Goal: Task Accomplishment & Management: Manage account settings

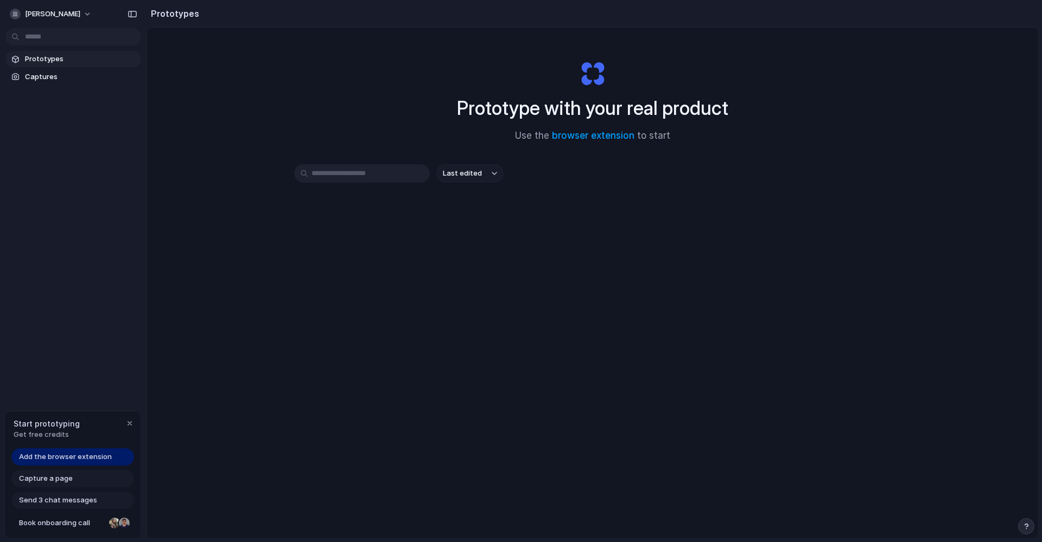
scroll to position [1, 0]
click at [476, 174] on button "Last edited" at bounding box center [469, 175] width 67 height 18
click at [594, 184] on div "Last edited Last created Alphabetical" at bounding box center [521, 271] width 1042 height 542
drag, startPoint x: 590, startPoint y: 133, endPoint x: 515, endPoint y: 250, distance: 138.6
click at [515, 250] on div "Prototype with your real product Use the browser extension to start Last edited" at bounding box center [592, 311] width 891 height 569
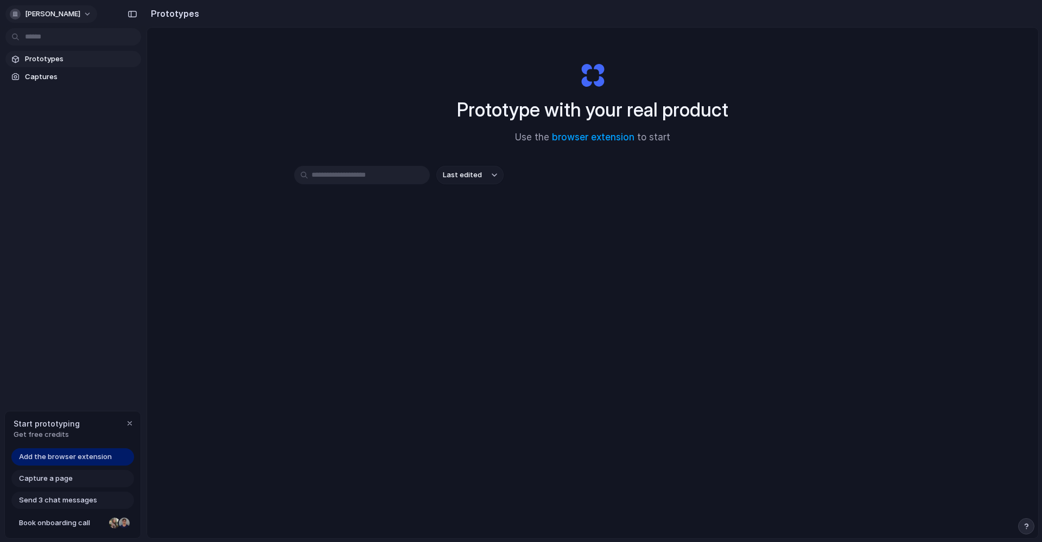
click at [63, 16] on button "[PERSON_NAME]" at bounding box center [51, 13] width 92 height 17
click at [60, 42] on li "Settings" at bounding box center [53, 38] width 90 height 17
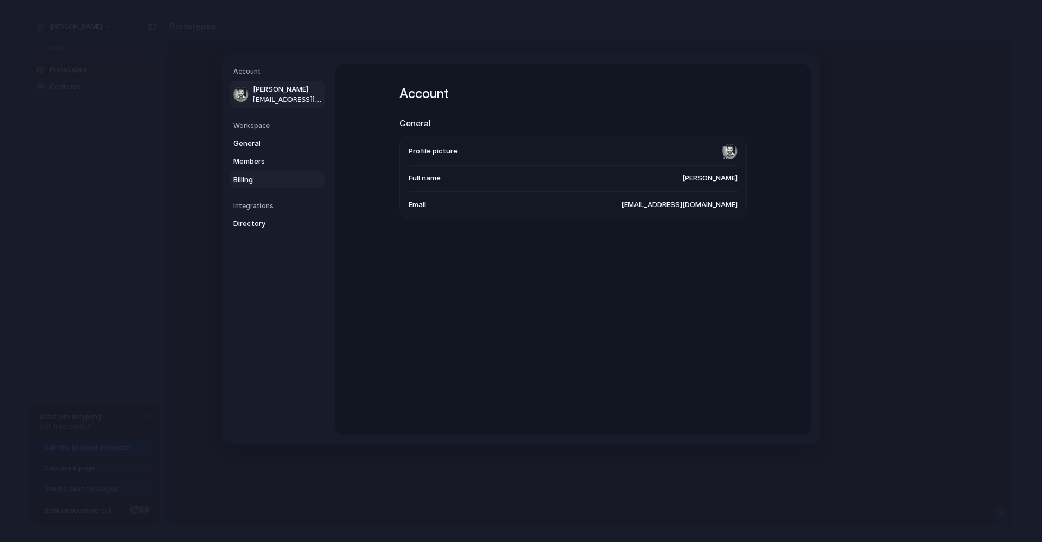
click at [250, 181] on span "Billing" at bounding box center [267, 179] width 69 height 11
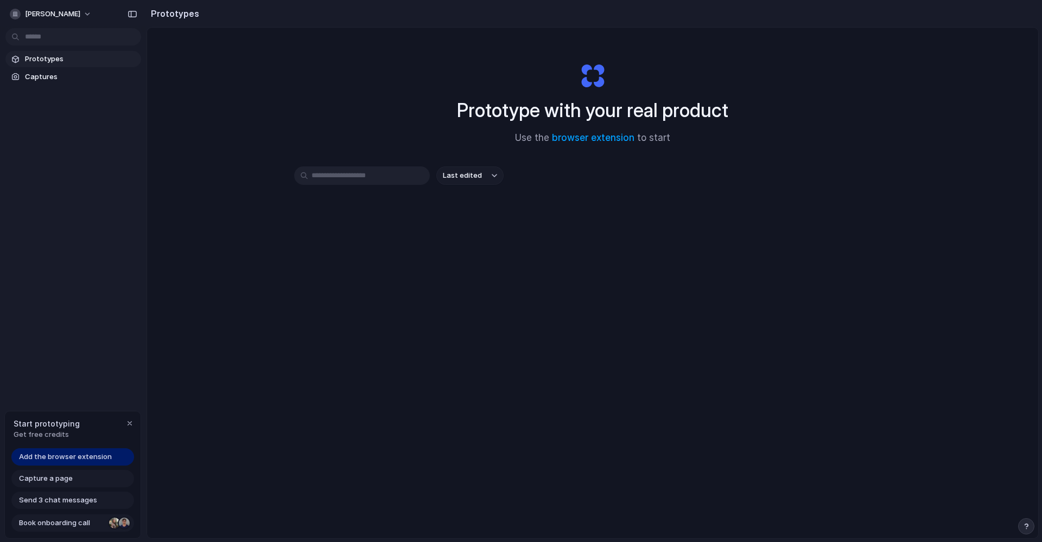
click at [112, 525] on div at bounding box center [114, 523] width 11 height 11
click at [49, 10] on span "[PERSON_NAME]" at bounding box center [52, 14] width 55 height 11
click at [66, 36] on li "Settings" at bounding box center [53, 38] width 90 height 17
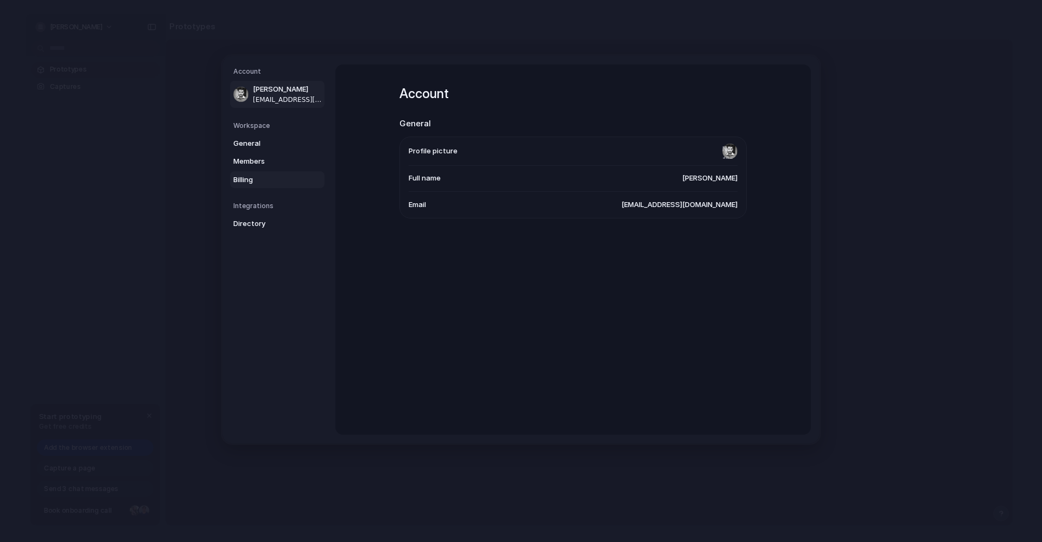
click at [258, 180] on span "Billing" at bounding box center [267, 179] width 69 height 11
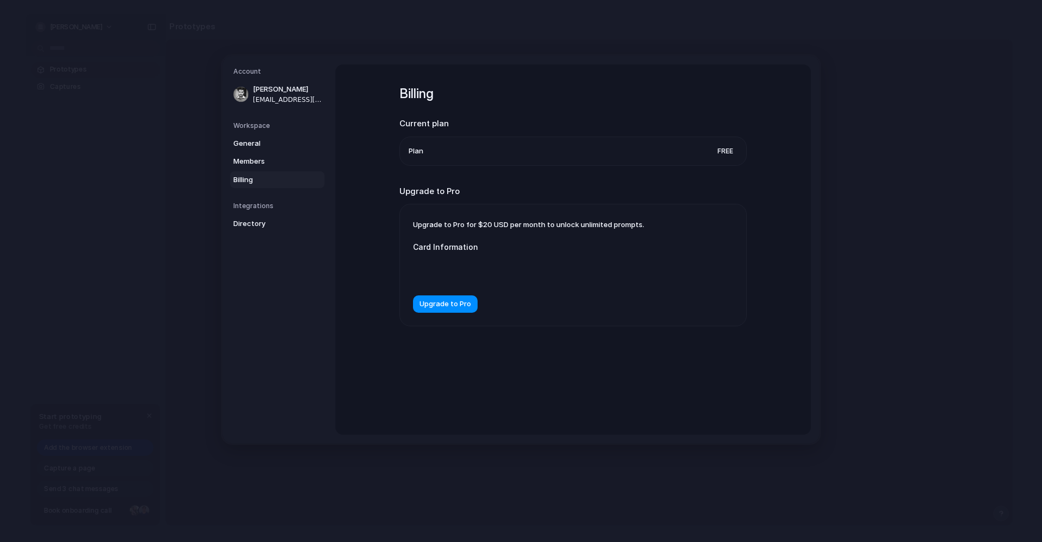
click at [569, 148] on li "Plan Free" at bounding box center [572, 151] width 329 height 28
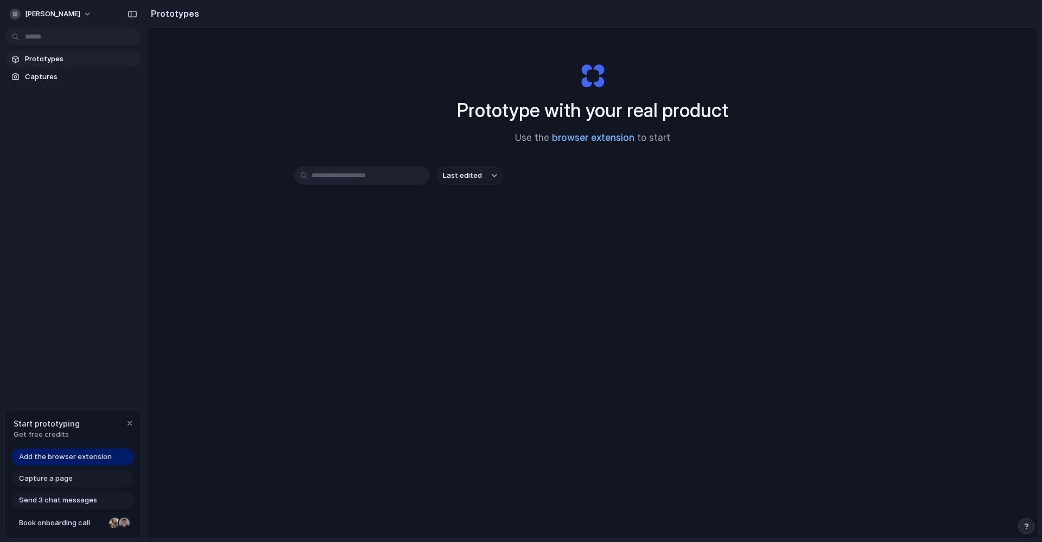
click at [612, 138] on link "browser extension" at bounding box center [593, 137] width 82 height 11
click at [594, 141] on link "browser extension" at bounding box center [593, 137] width 82 height 11
click at [59, 505] on span "Send 3 chat messages" at bounding box center [58, 500] width 78 height 11
click at [37, 501] on span "Send 3 chat messages" at bounding box center [58, 500] width 78 height 11
click at [286, 357] on div "Prototype with your real product Use the browser extension to start Last edited" at bounding box center [592, 312] width 891 height 569
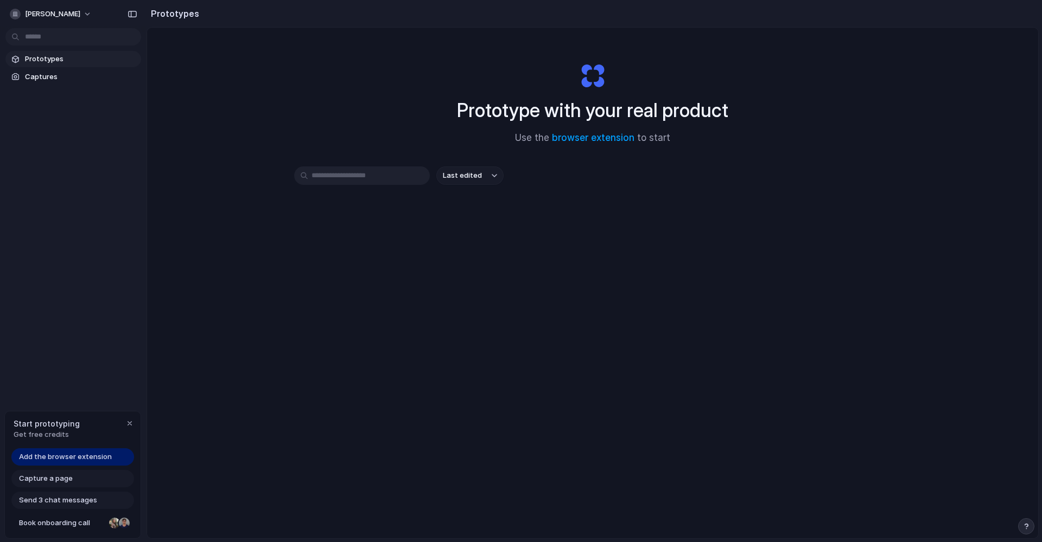
click at [30, 436] on span "Get free credits" at bounding box center [47, 435] width 66 height 11
click at [59, 431] on span "Get free credits" at bounding box center [47, 435] width 66 height 11
click at [69, 433] on span "Get free credits" at bounding box center [47, 435] width 66 height 11
